Goal: Navigation & Orientation: Find specific page/section

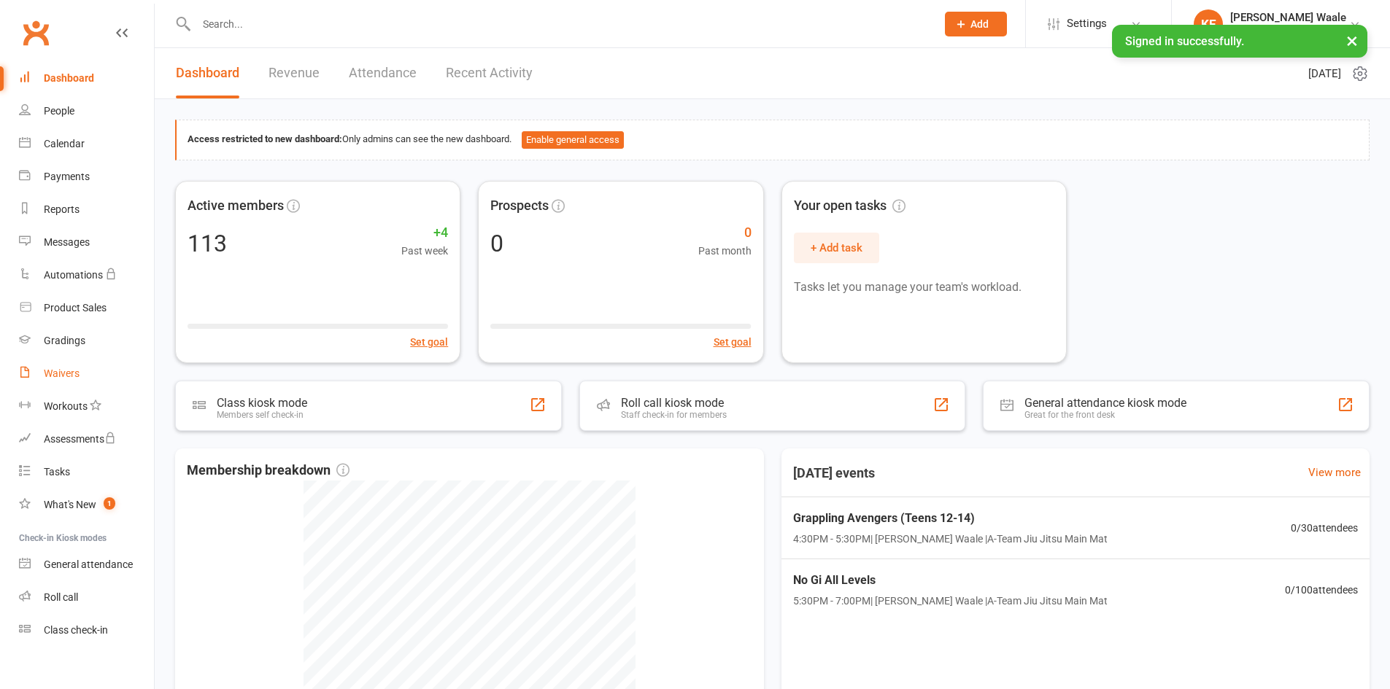
click at [65, 384] on link "Waivers" at bounding box center [86, 373] width 135 height 33
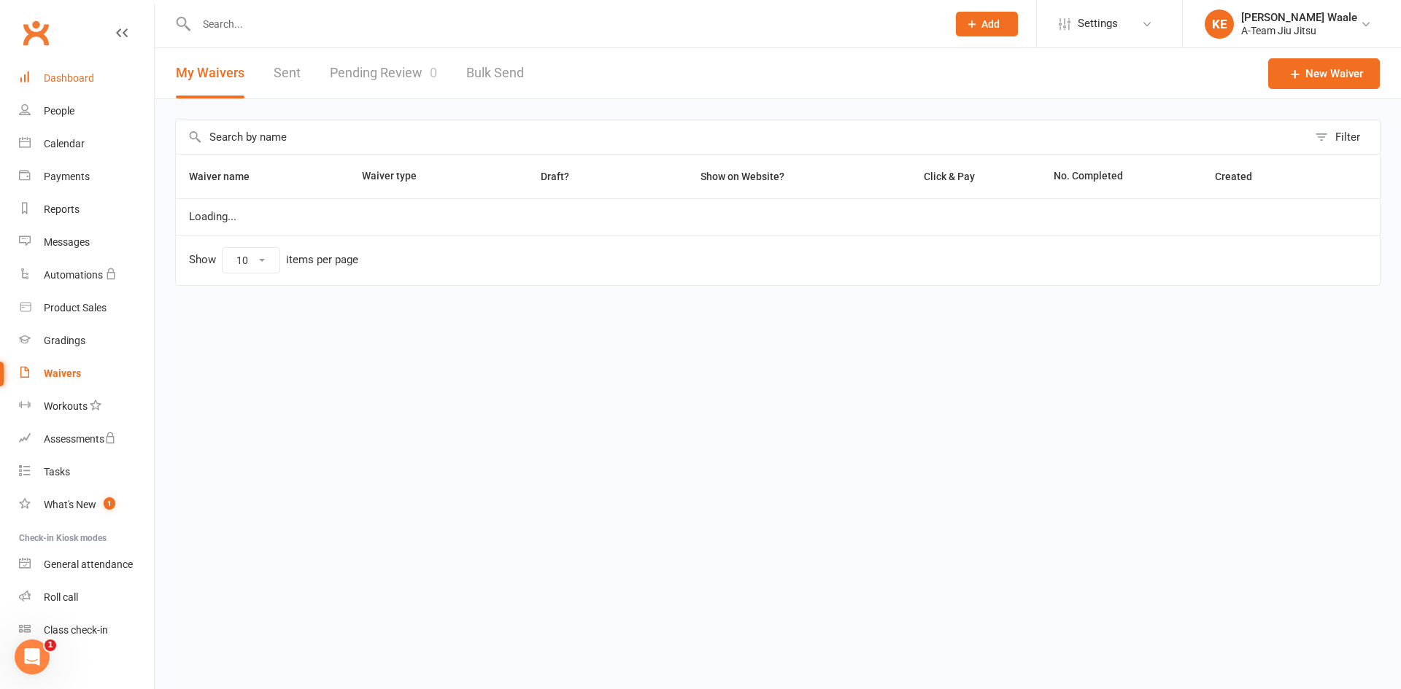
click at [60, 66] on link "Dashboard" at bounding box center [86, 78] width 135 height 33
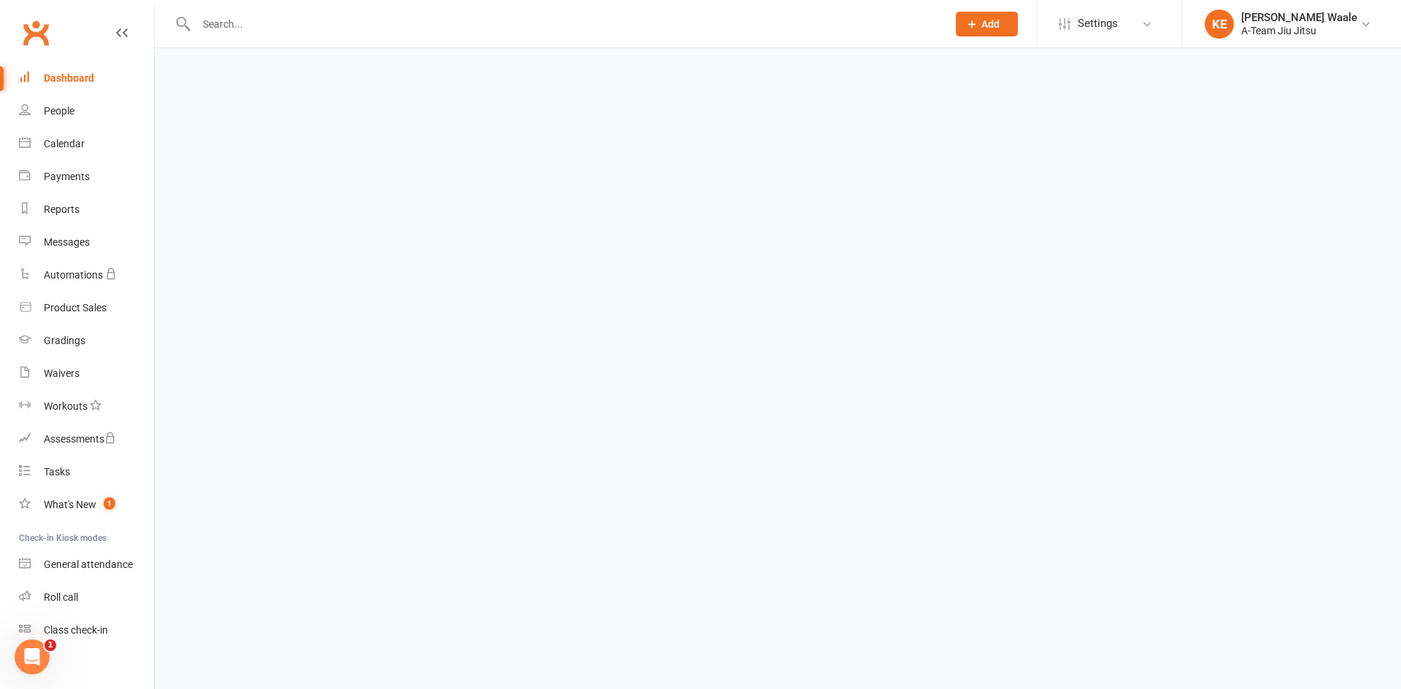
click at [69, 85] on link "Dashboard" at bounding box center [86, 78] width 135 height 33
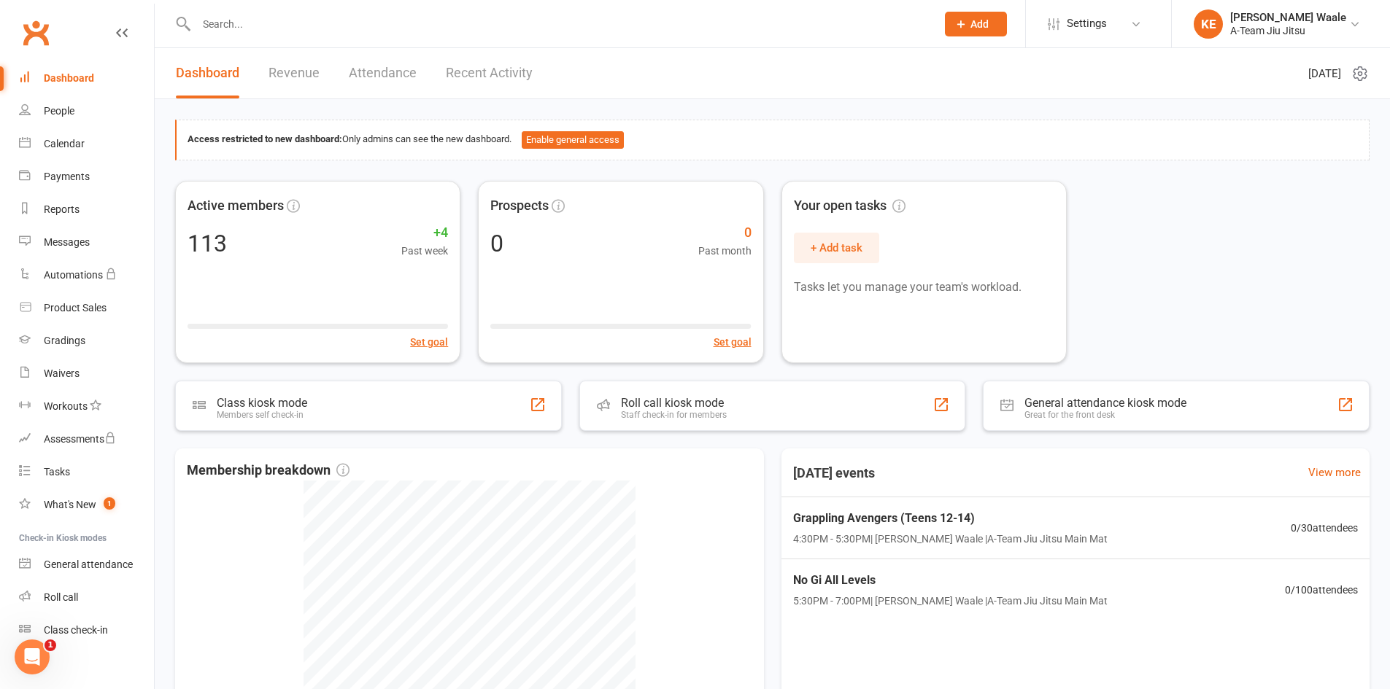
click at [368, 74] on link "Attendance" at bounding box center [383, 73] width 68 height 50
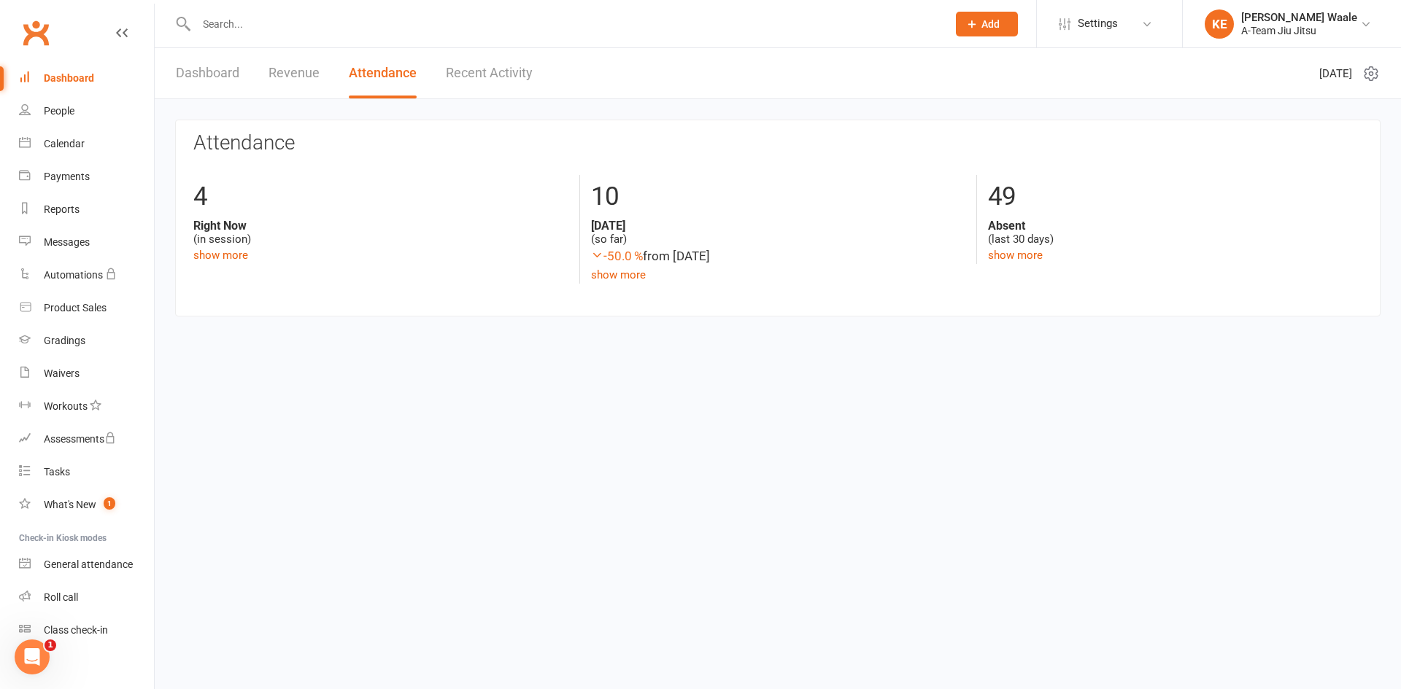
click at [271, 74] on link "Revenue" at bounding box center [293, 73] width 51 height 50
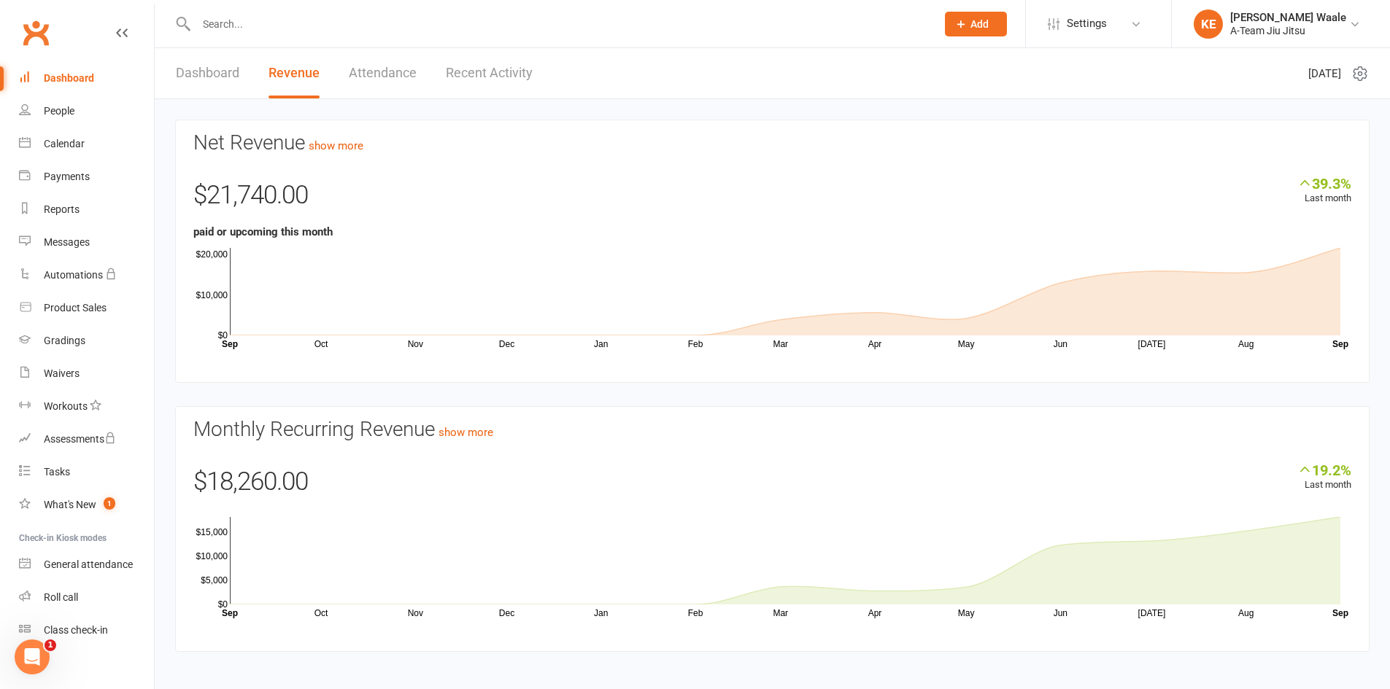
click at [342, 60] on div "Dashboard Revenue Attendance Recent Activity" at bounding box center [354, 73] width 399 height 50
click at [347, 64] on div "Dashboard Revenue Attendance Recent Activity" at bounding box center [354, 73] width 399 height 50
click at [364, 74] on link "Attendance" at bounding box center [383, 73] width 68 height 50
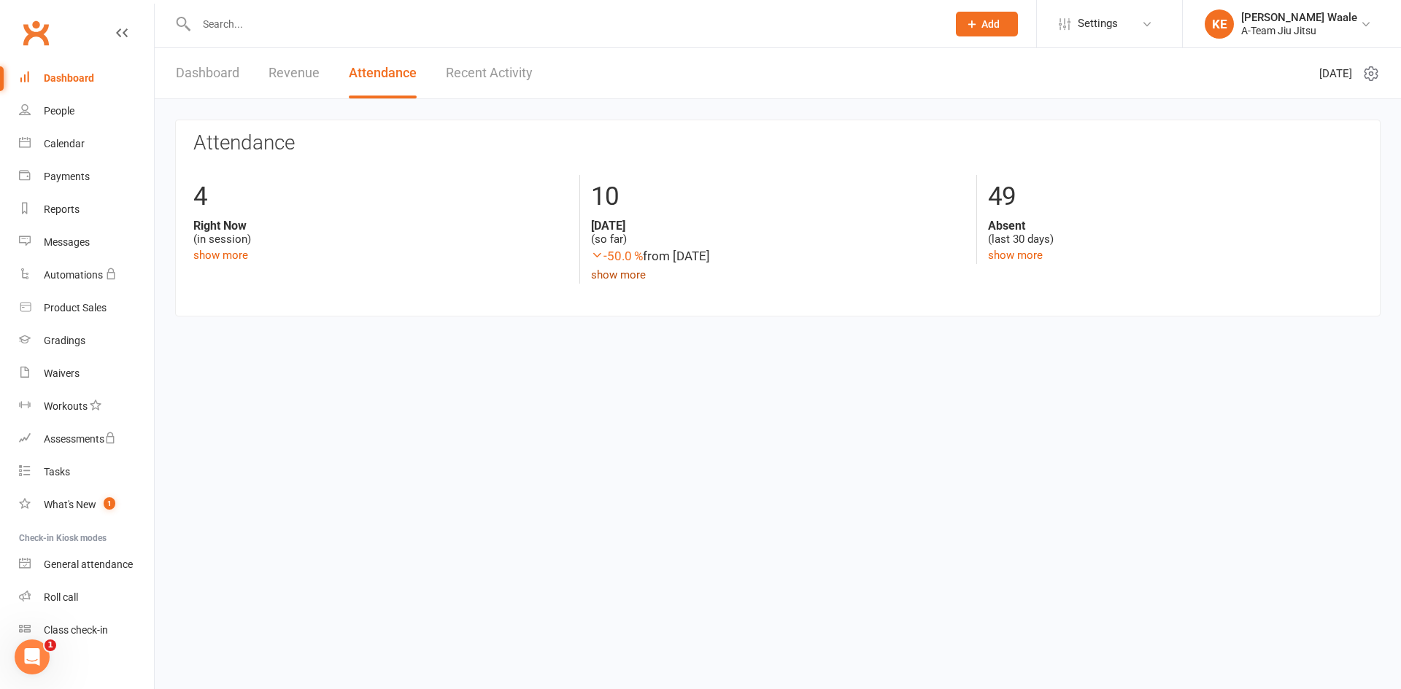
click at [631, 274] on link "show more" at bounding box center [618, 274] width 55 height 13
